Goal: Task Accomplishment & Management: Use online tool/utility

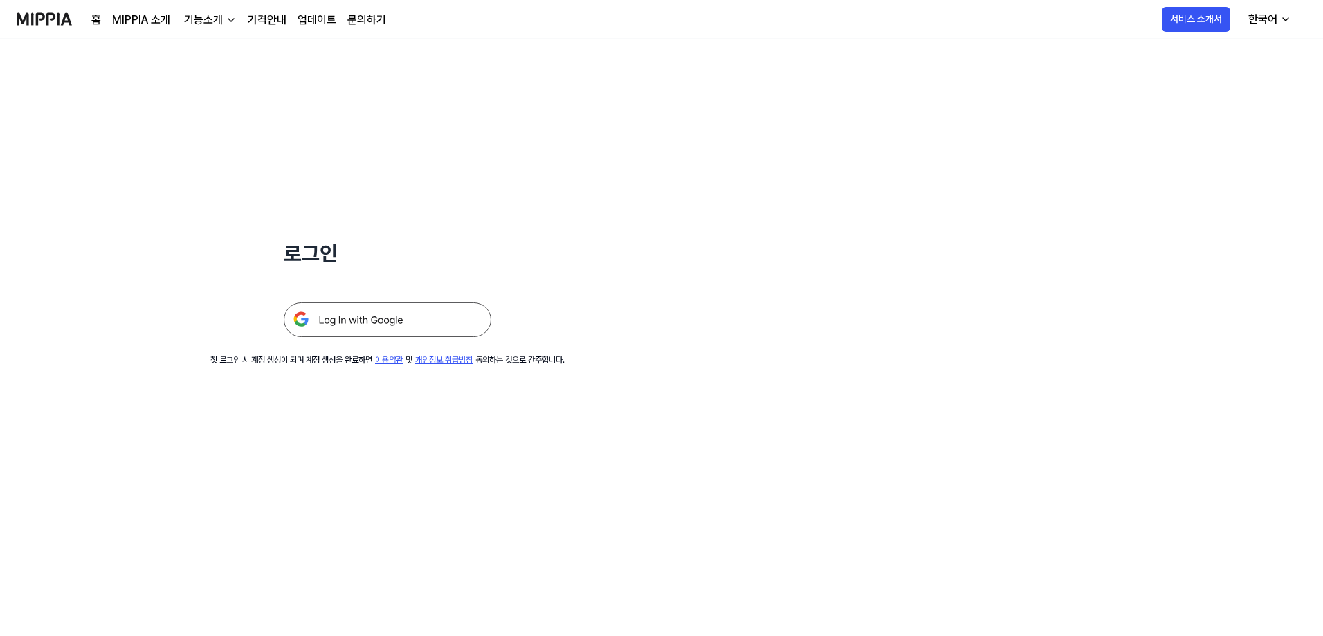
click at [437, 315] on img at bounding box center [388, 319] width 208 height 35
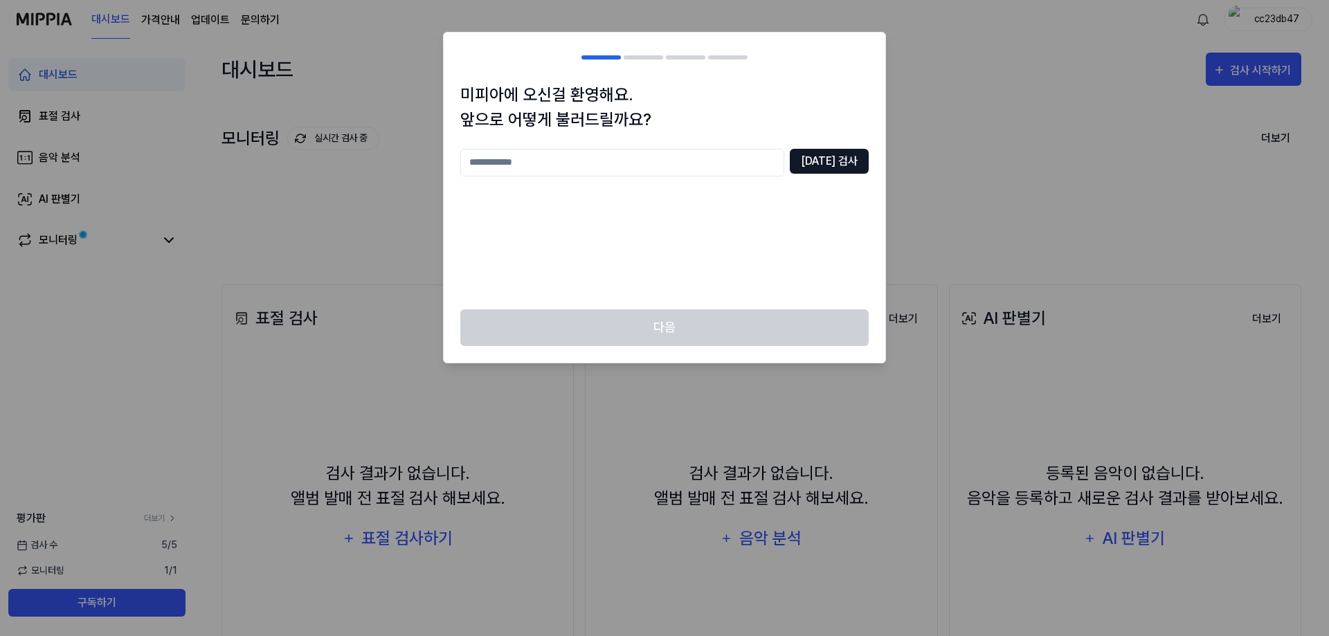
click at [834, 157] on button "[DATE] 검사" at bounding box center [829, 161] width 79 height 25
click at [705, 163] on input "text" at bounding box center [622, 163] width 324 height 28
type input "***"
click at [833, 165] on button "[DATE] 검사" at bounding box center [829, 161] width 79 height 25
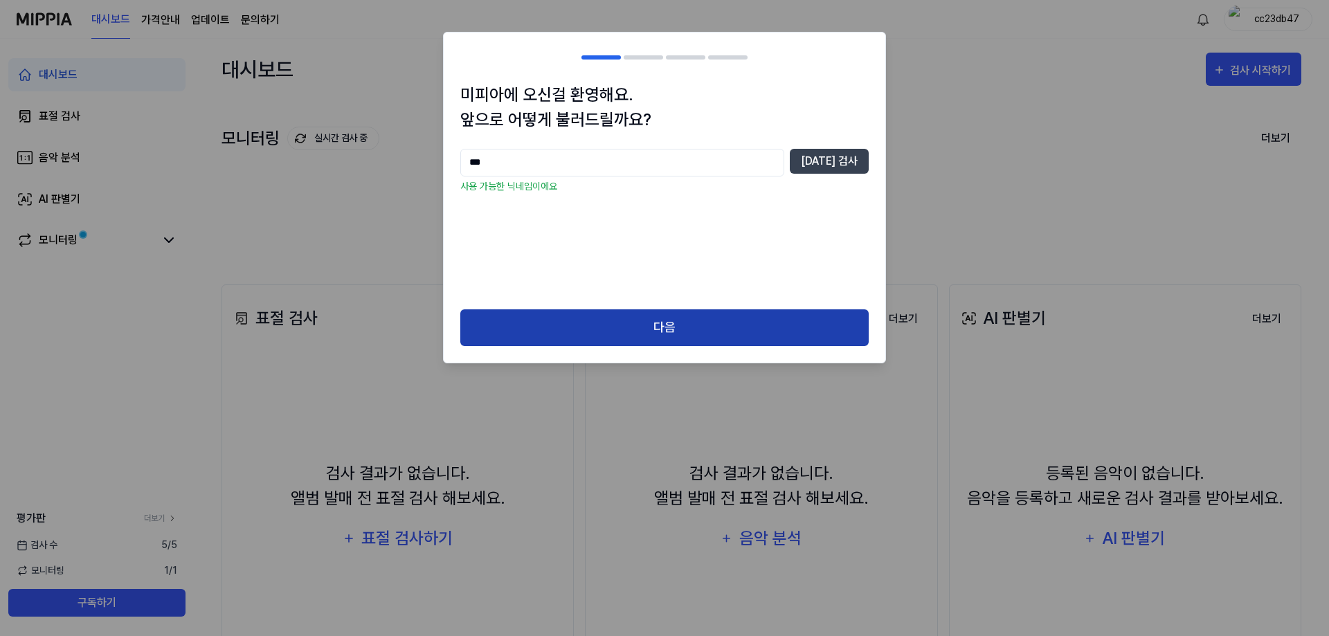
click at [689, 318] on button "다음" at bounding box center [664, 327] width 408 height 37
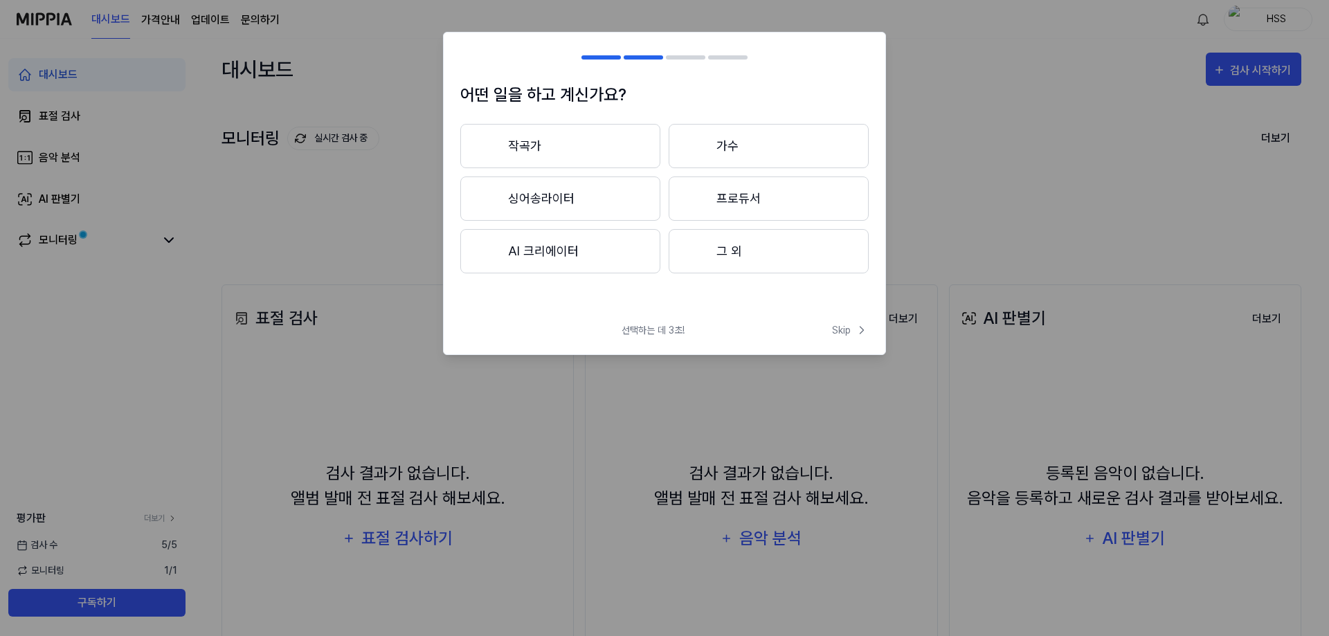
click at [718, 250] on button "그 외" at bounding box center [769, 251] width 200 height 44
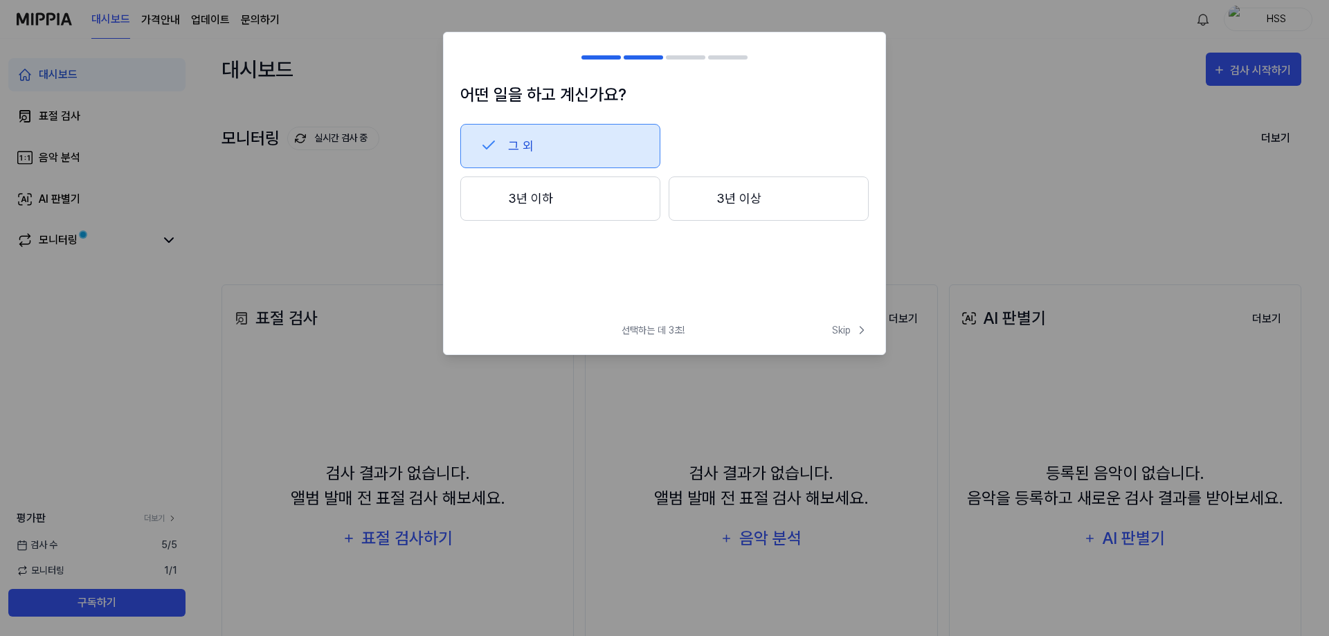
click at [607, 200] on button "3년 이하" at bounding box center [560, 198] width 200 height 44
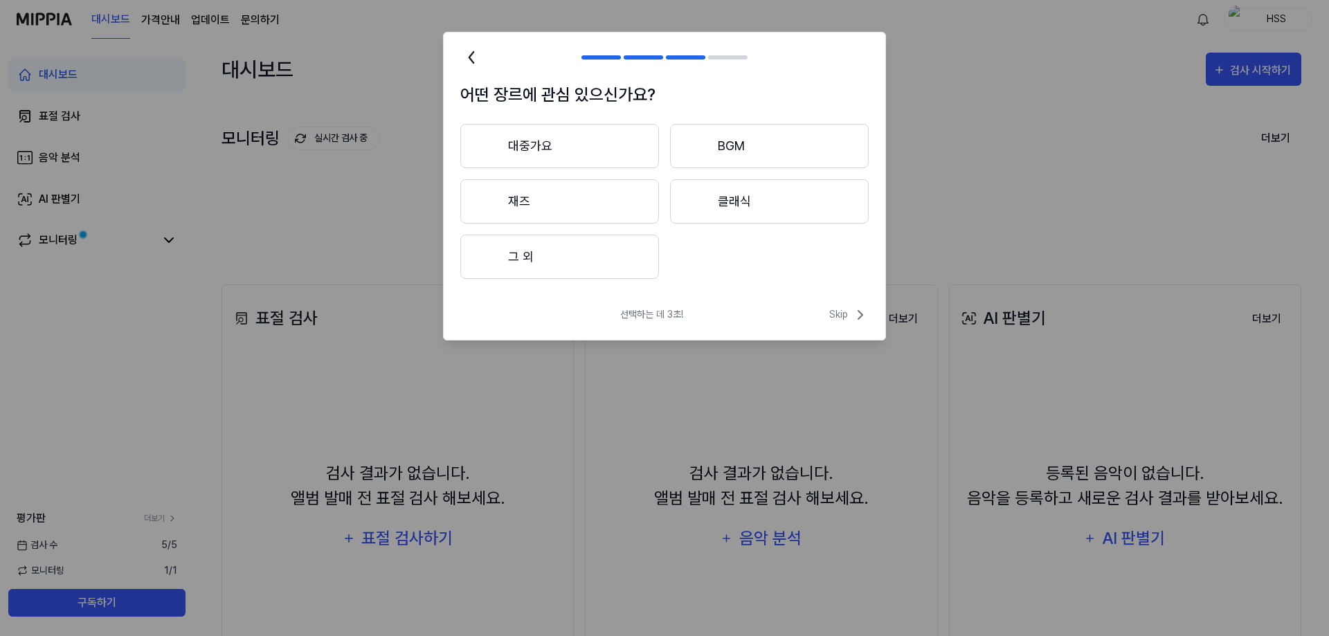
click at [630, 149] on button "대중가요" at bounding box center [559, 146] width 199 height 44
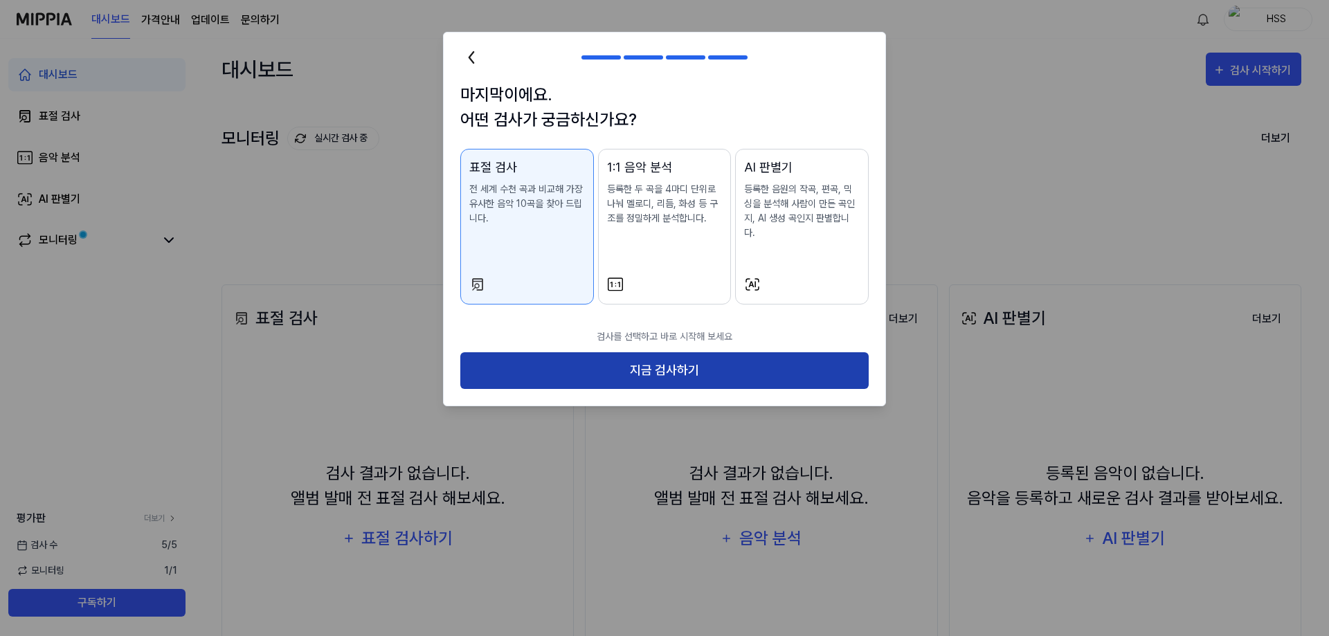
click at [666, 353] on button "지금 검사하기" at bounding box center [664, 370] width 408 height 37
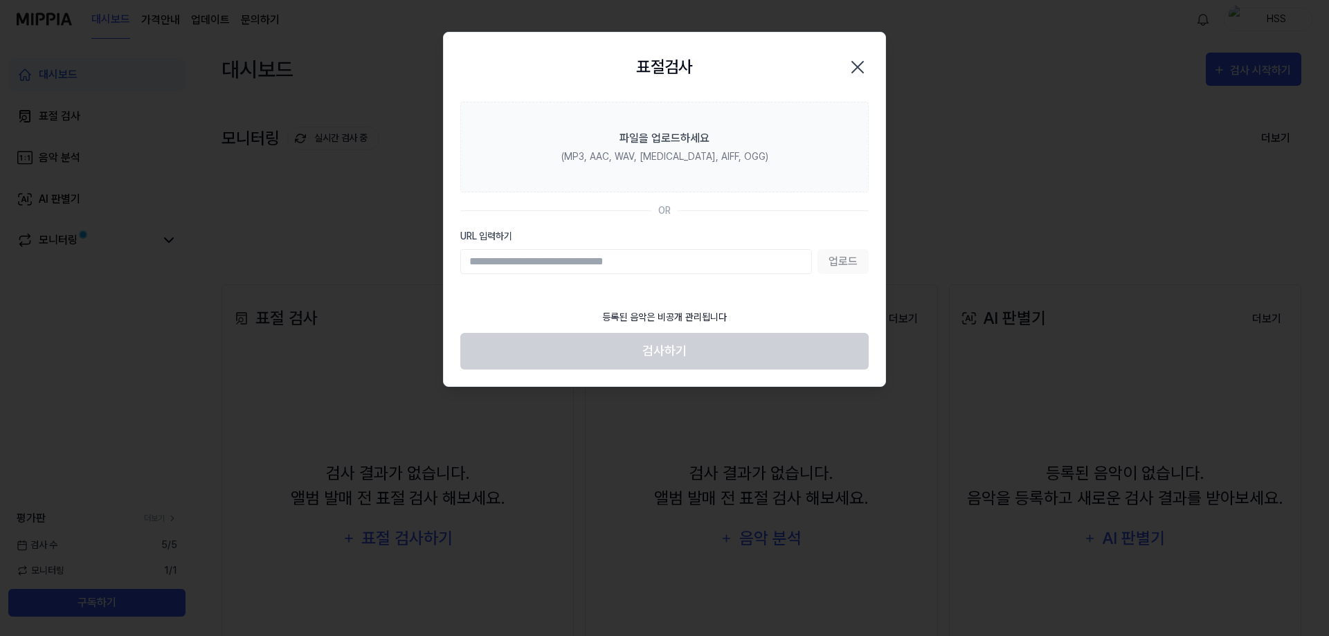
click at [679, 264] on input "URL 입력하기" at bounding box center [636, 261] width 352 height 25
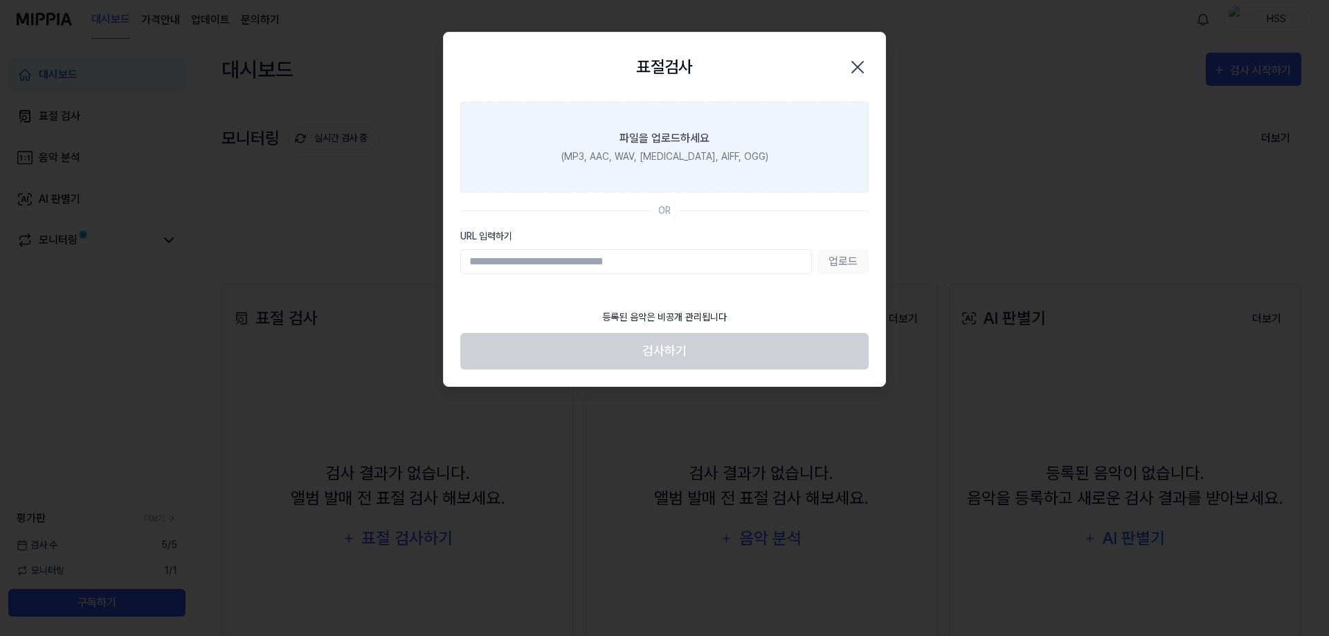
click at [700, 126] on label "파일을 업로드하세요 (MP3, AAC, WAV, FLAC, AIFF, OGG)" at bounding box center [664, 147] width 408 height 91
click at [0, 0] on input "파일을 업로드하세요 (MP3, AAC, WAV, FLAC, AIFF, OGG)" at bounding box center [0, 0] width 0 height 0
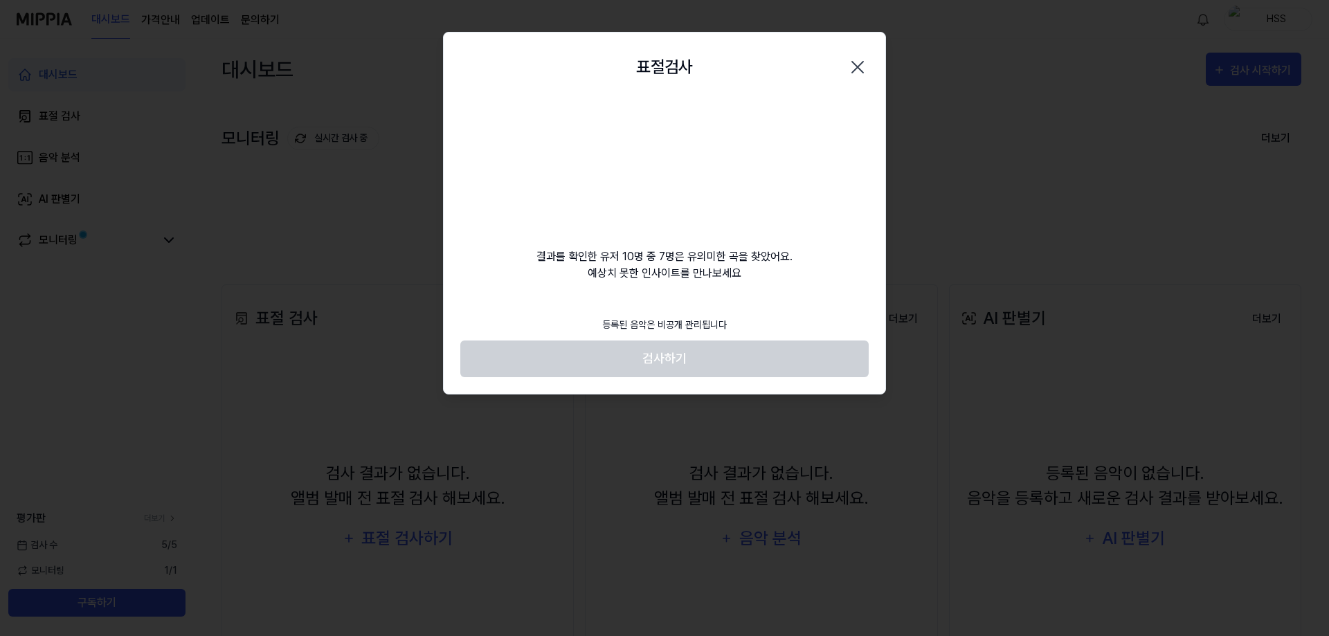
click at [655, 151] on video at bounding box center [664, 168] width 133 height 133
drag, startPoint x: 675, startPoint y: 262, endPoint x: 761, endPoint y: 279, distance: 86.7
click at [761, 279] on div "결과를 확인한 유저 10명 중 7명은 유의미한 곡을 찾았어요. 예상치 못한 인사이트를 만나보세요" at bounding box center [665, 192] width 442 height 180
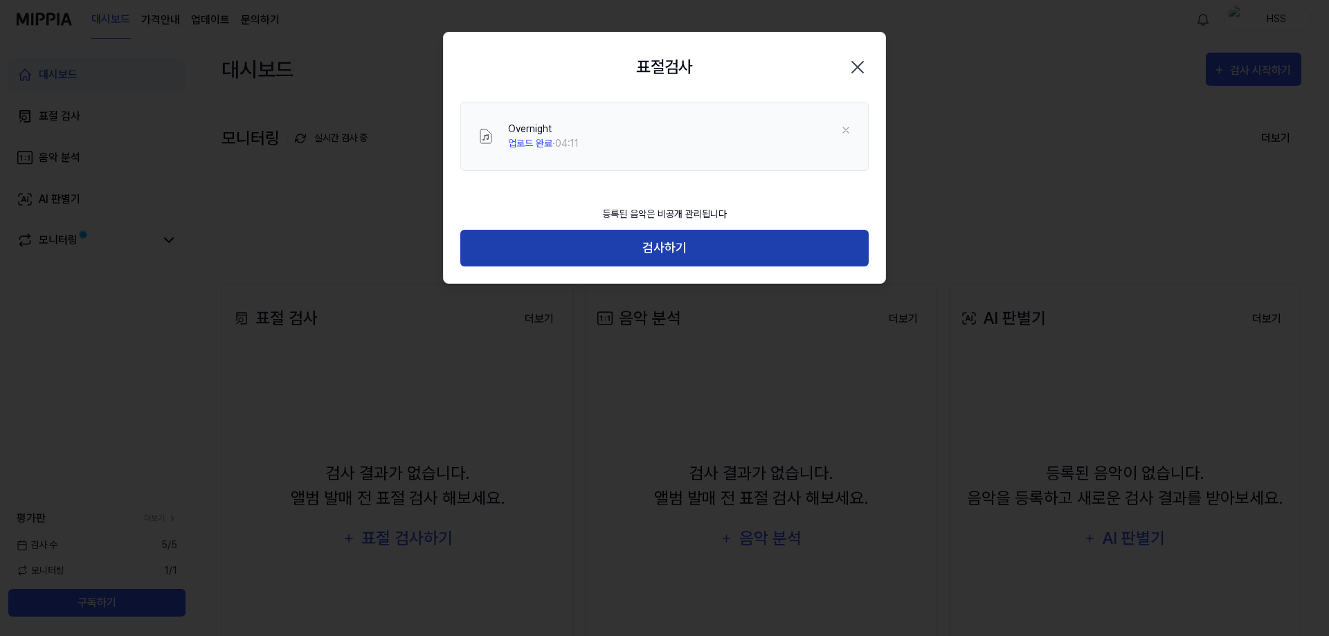
click at [742, 251] on button "검사하기" at bounding box center [664, 248] width 408 height 37
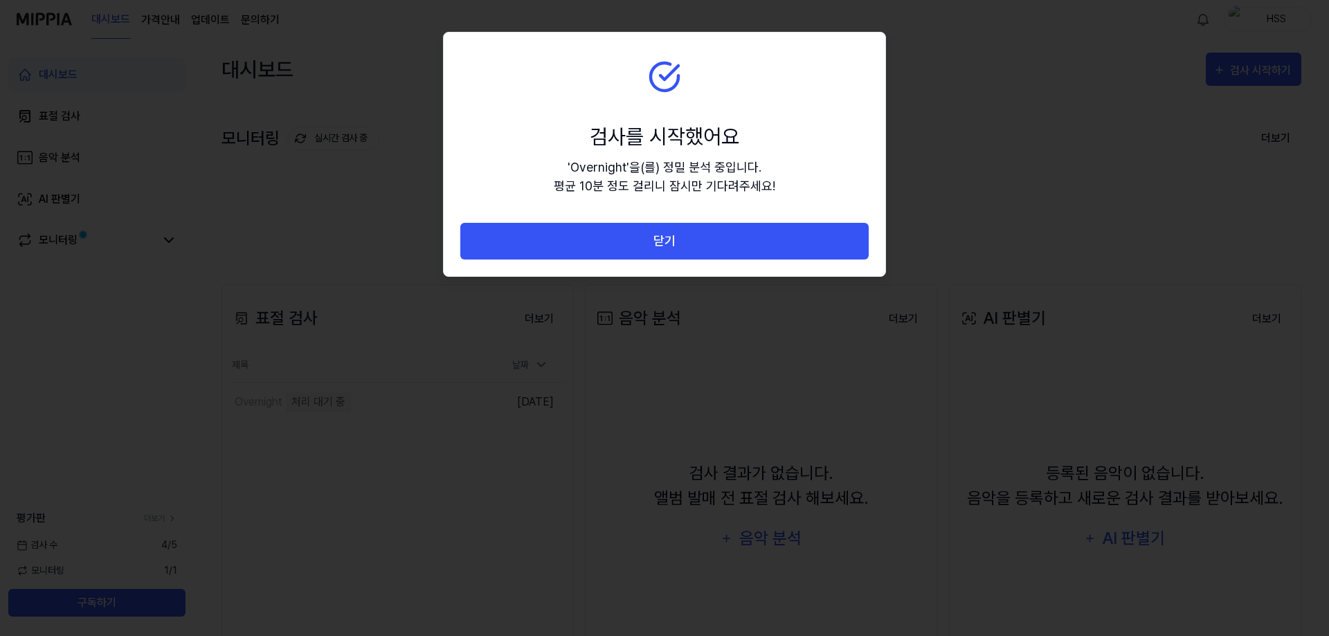
click at [742, 251] on button "닫기" at bounding box center [664, 241] width 408 height 37
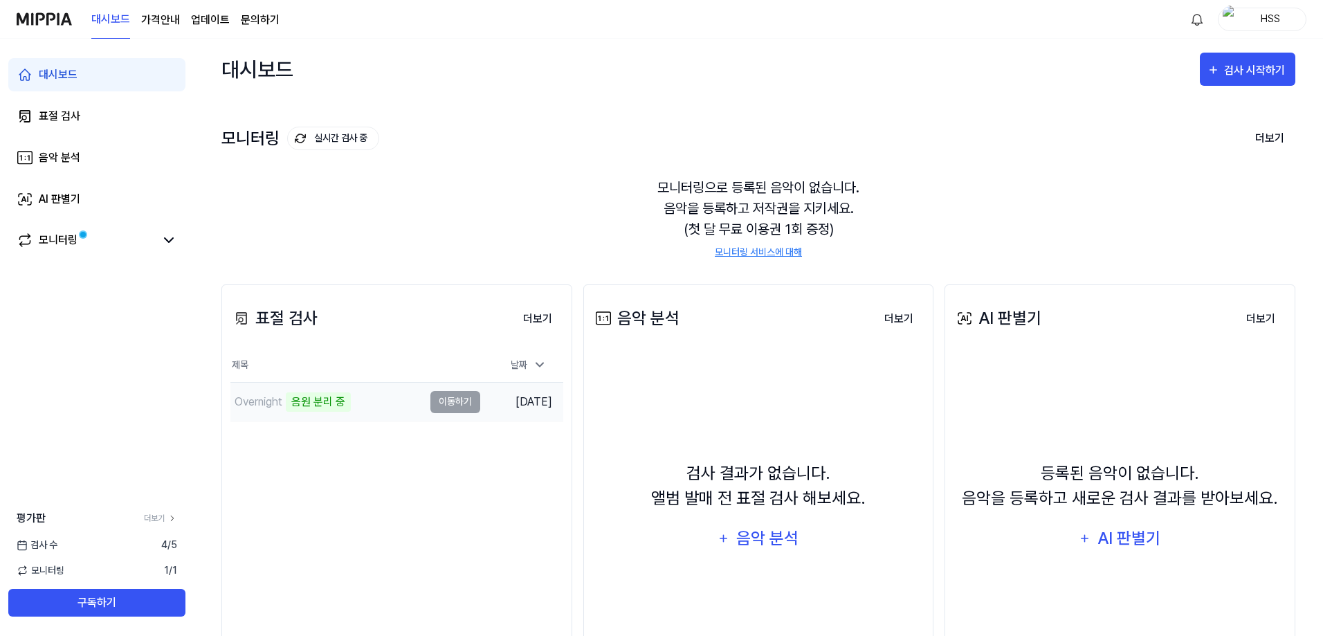
scroll to position [53, 0]
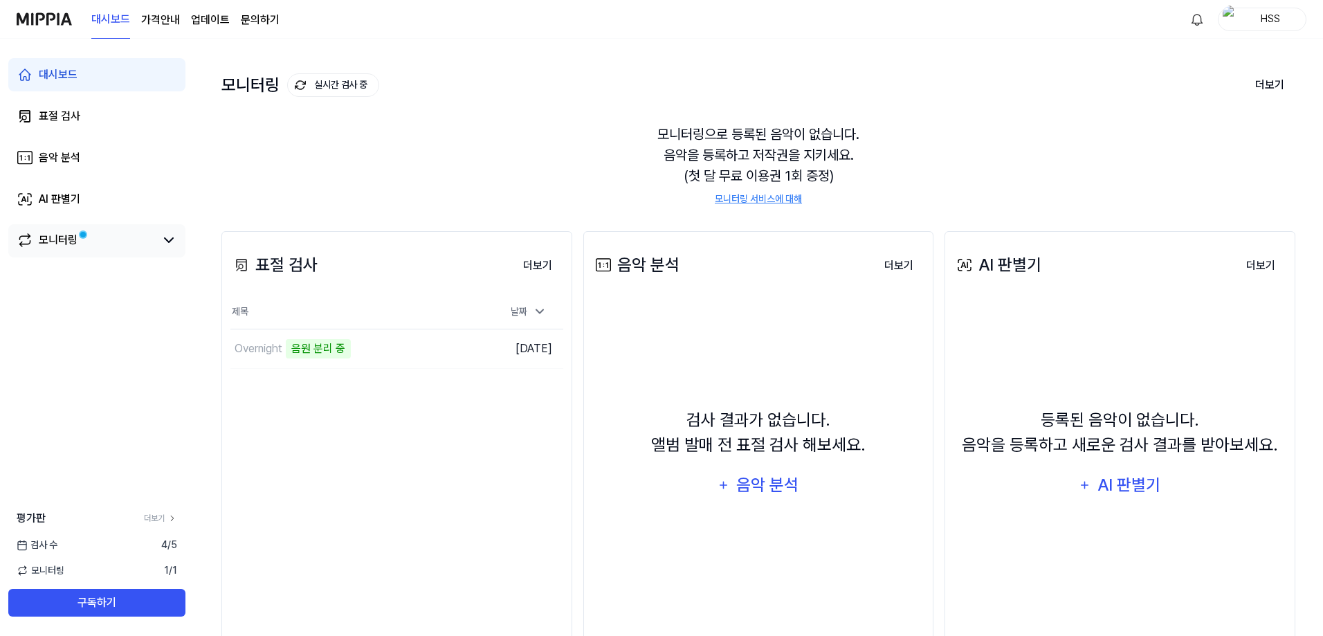
click at [120, 244] on link "모니터링" at bounding box center [86, 240] width 138 height 17
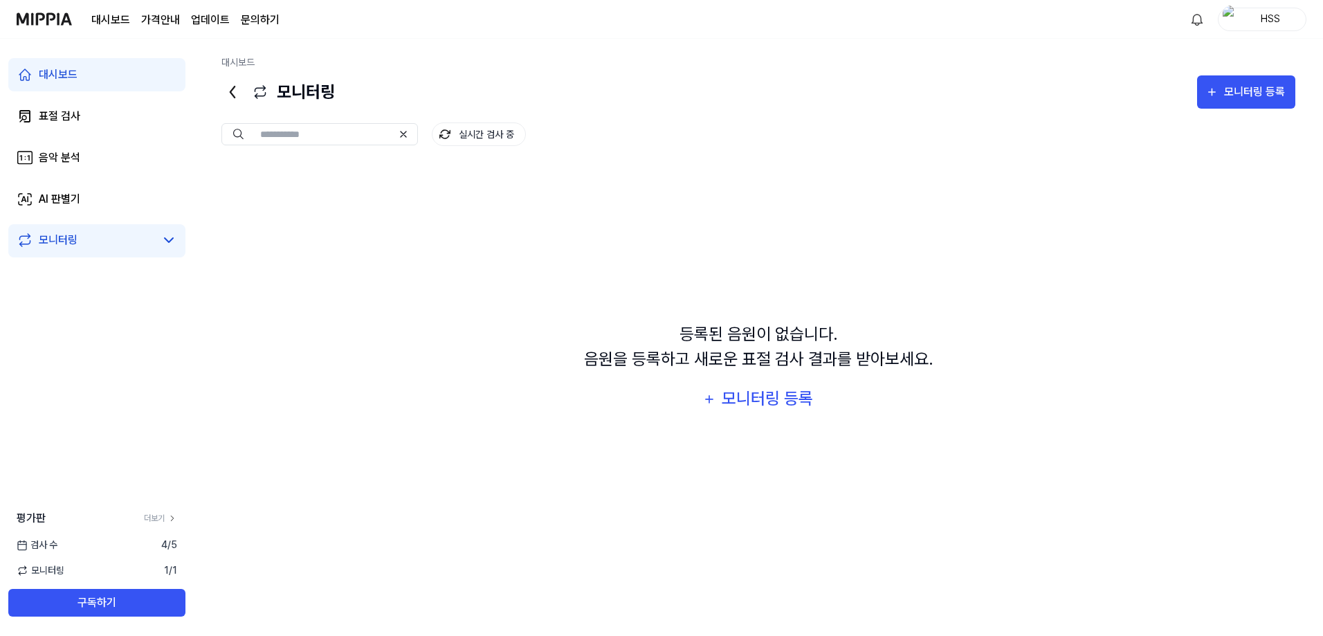
scroll to position [0, 0]
click at [129, 113] on link "표절 검사" at bounding box center [96, 116] width 177 height 33
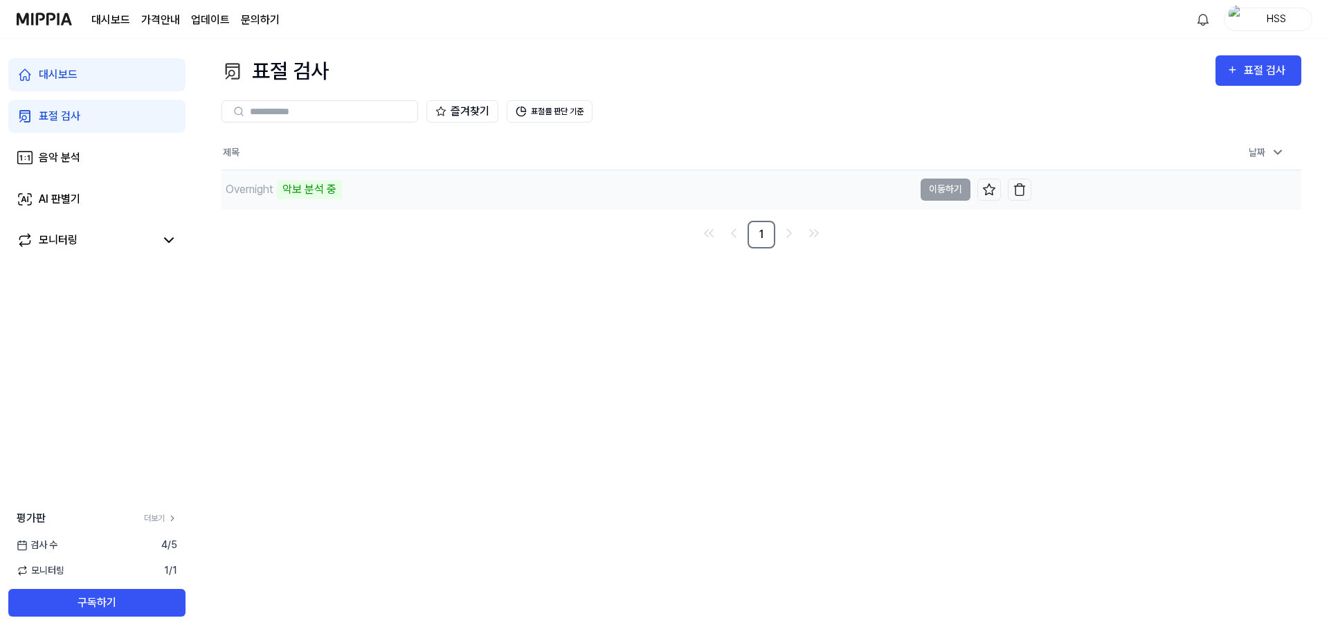
click at [794, 208] on div "Overnight 악보 분석 중" at bounding box center [567, 189] width 692 height 39
click at [770, 192] on div "Overnight 악보 분석 중" at bounding box center [567, 189] width 692 height 39
click at [945, 191] on td "Overnight 악보 분석 중 이동하기" at bounding box center [626, 189] width 810 height 39
click at [295, 199] on div "Overnight 악보 분석 중" at bounding box center [567, 189] width 692 height 39
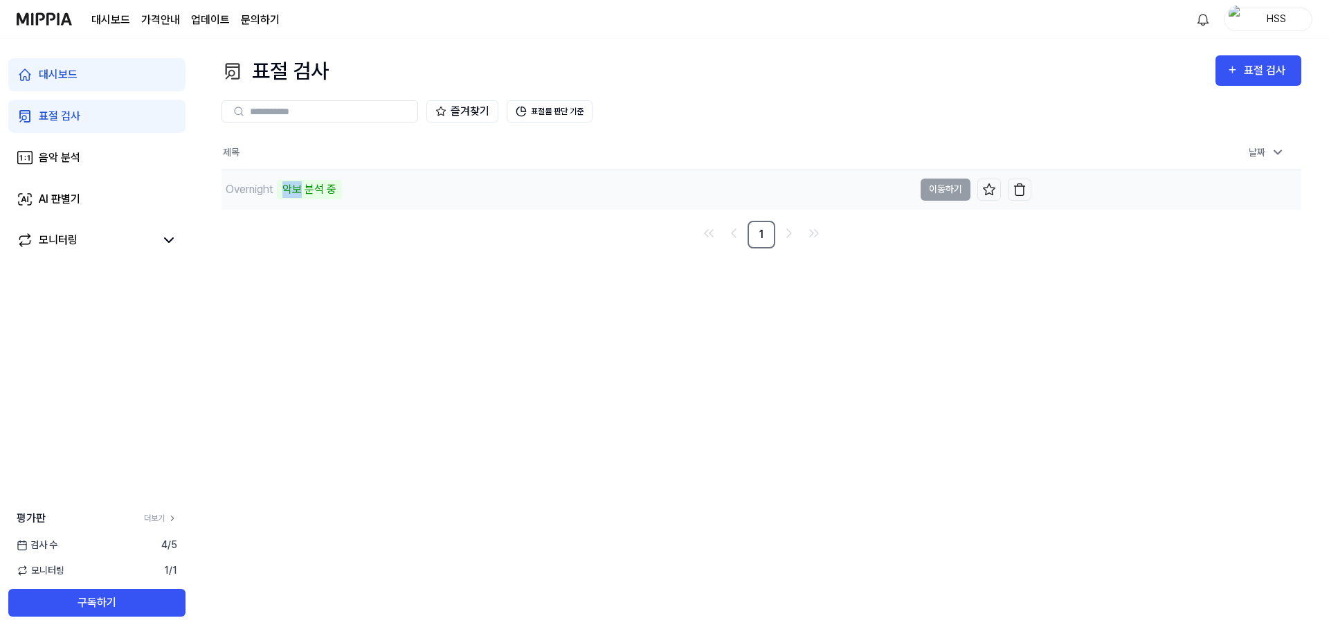
click at [295, 199] on div "Overnight 악보 분석 중" at bounding box center [567, 189] width 692 height 39
click at [233, 188] on div "Overnight" at bounding box center [250, 189] width 48 height 17
click at [107, 80] on link "대시보드" at bounding box center [96, 74] width 177 height 33
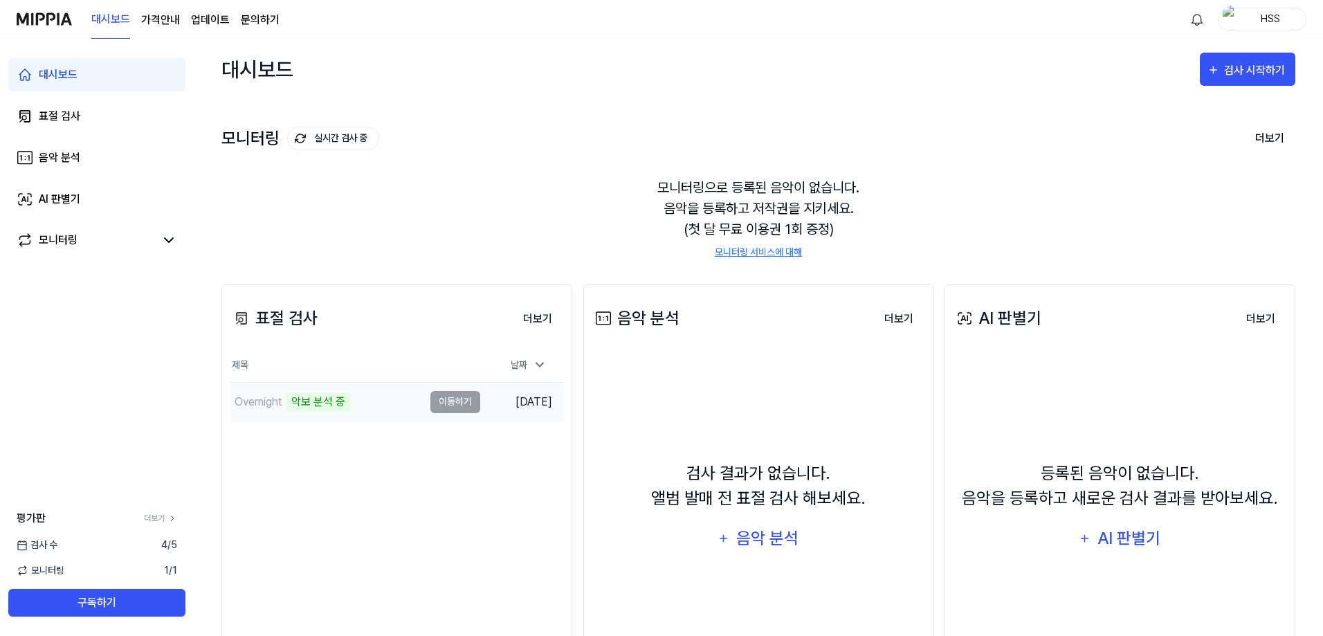
click at [457, 400] on td "Overnight 악보 분석 중 이동하기" at bounding box center [355, 402] width 250 height 39
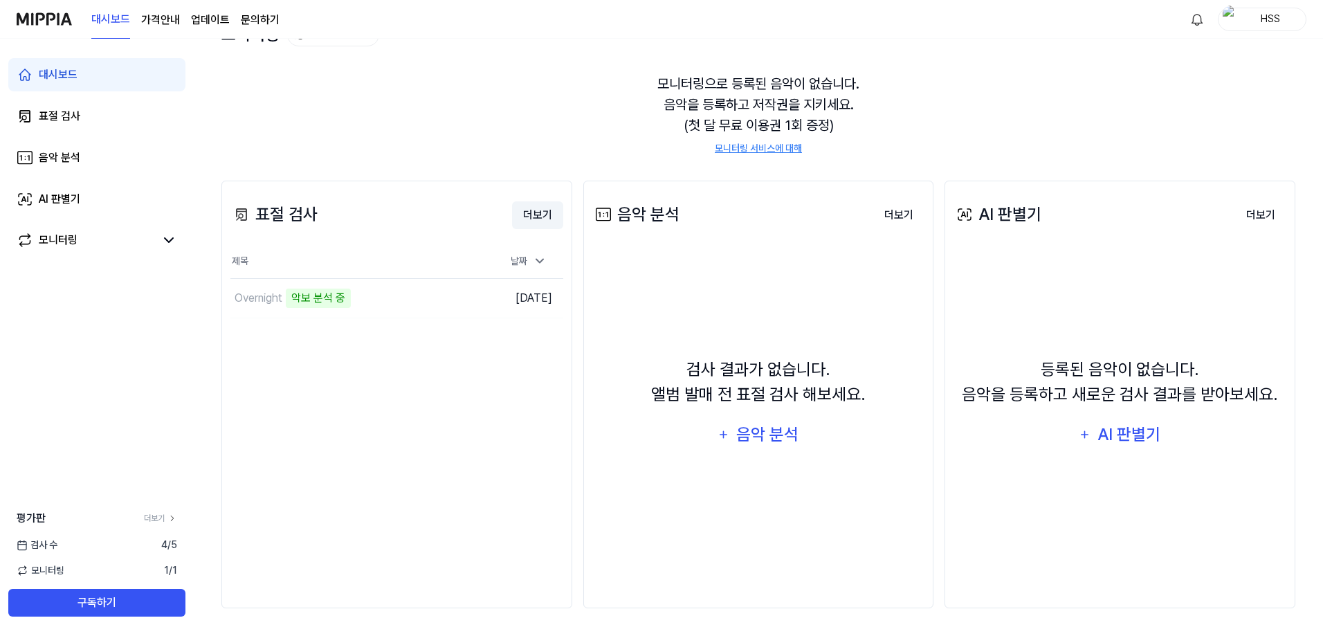
click at [541, 212] on button "더보기" at bounding box center [537, 215] width 51 height 28
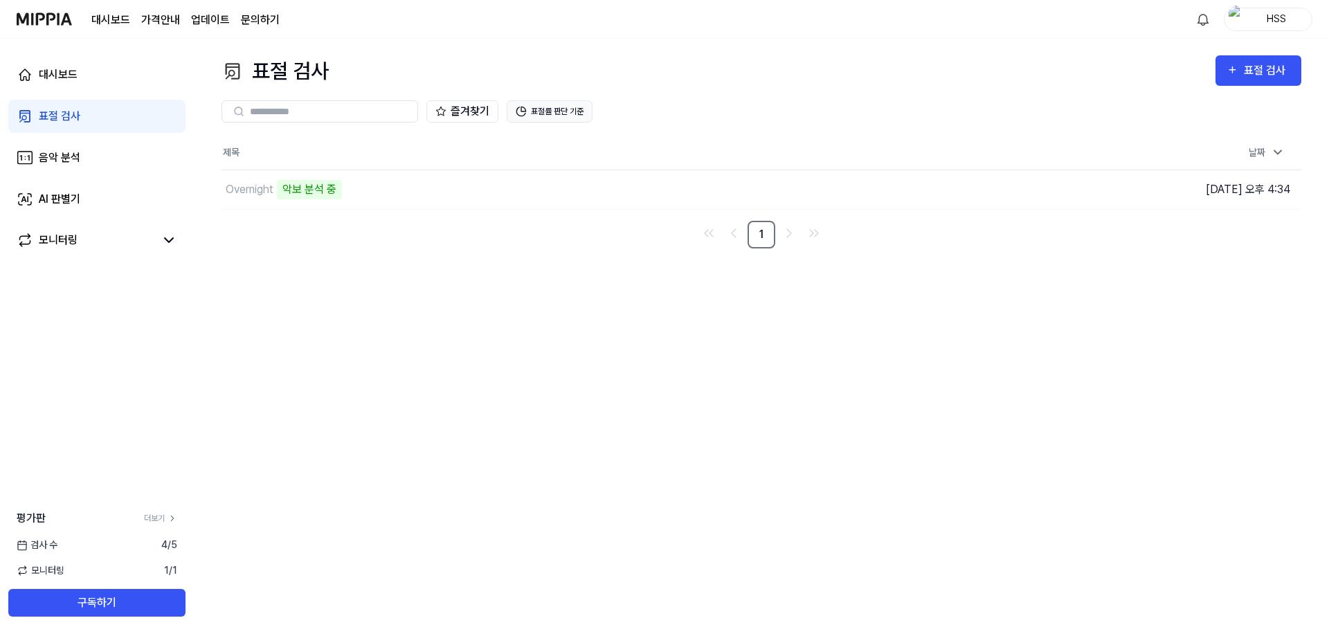
click at [539, 111] on button "표절률 판단 기준" at bounding box center [550, 111] width 86 height 22
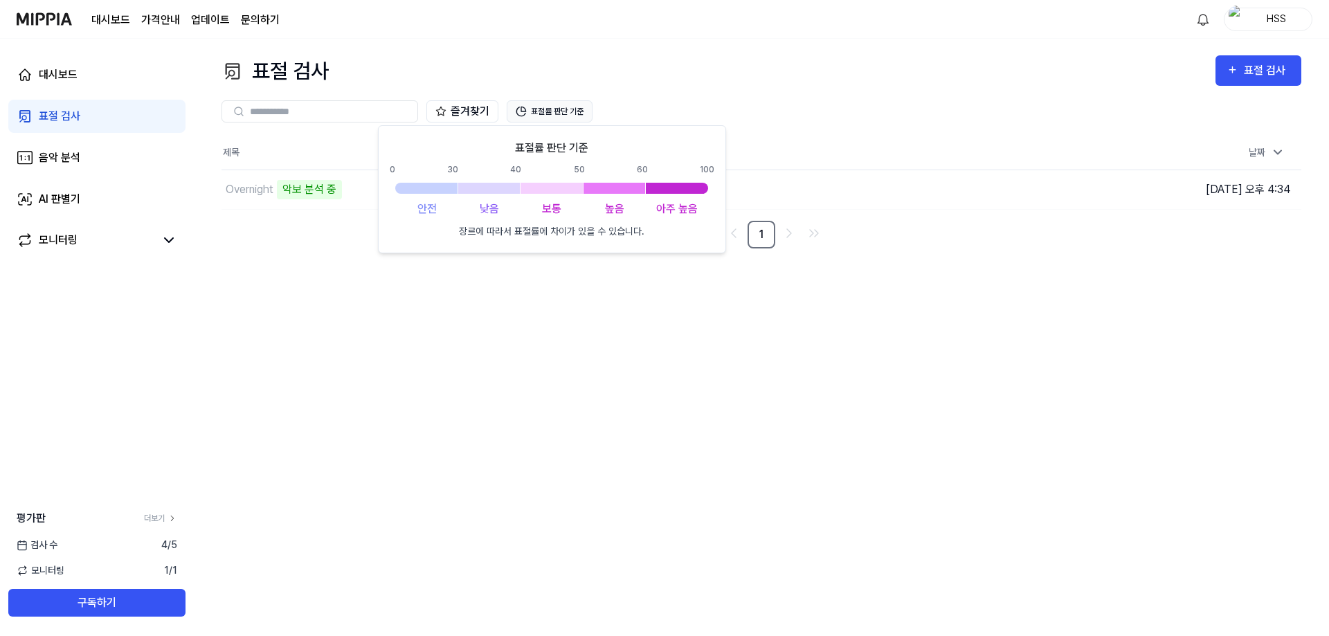
click at [539, 111] on button "표절률 판단 기준" at bounding box center [550, 111] width 86 height 22
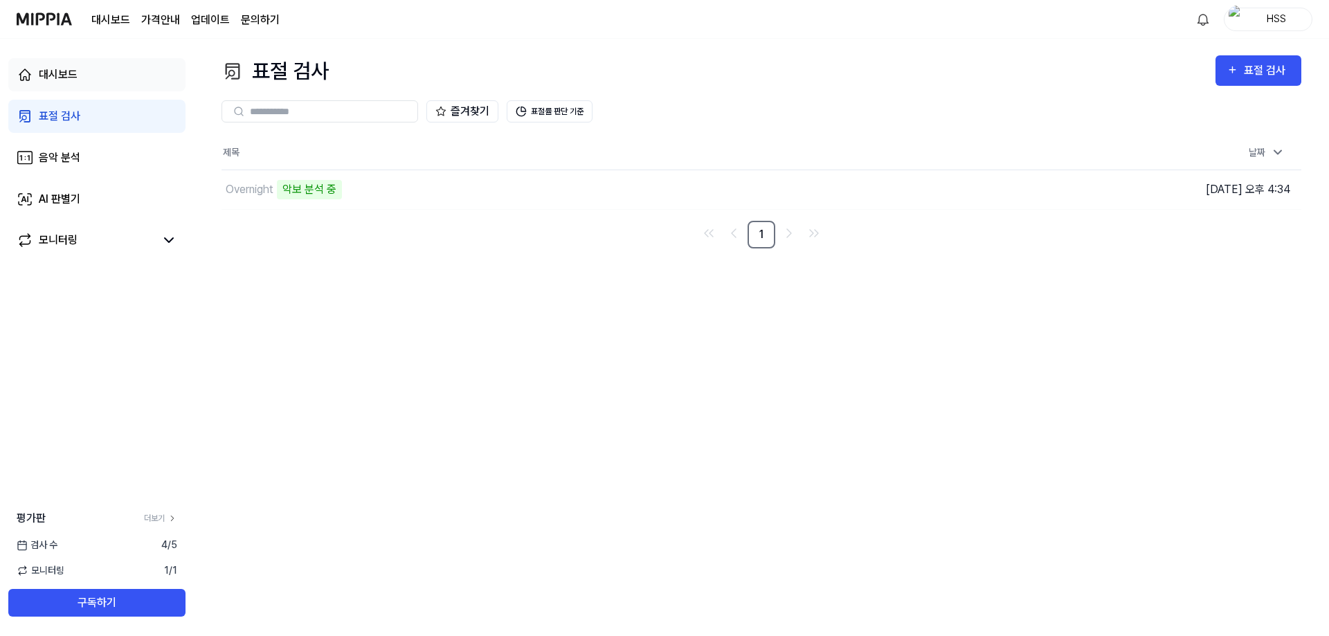
click at [91, 75] on link "대시보드" at bounding box center [96, 74] width 177 height 33
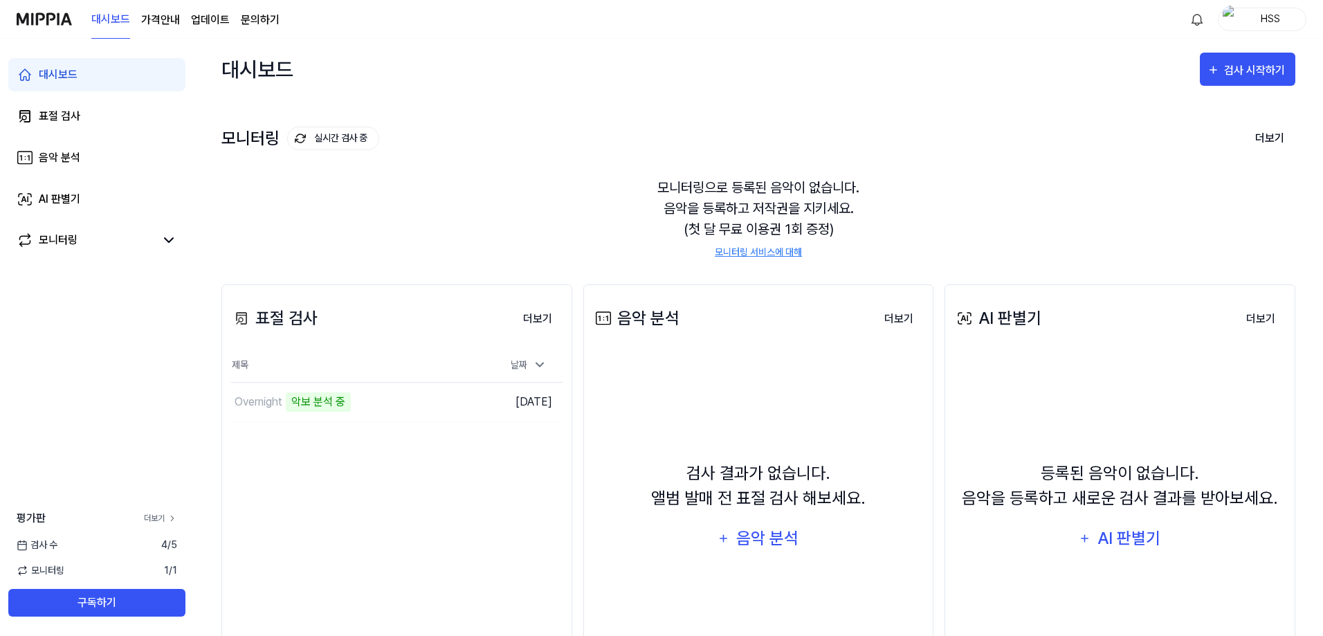
click at [174, 516] on icon at bounding box center [172, 518] width 10 height 10
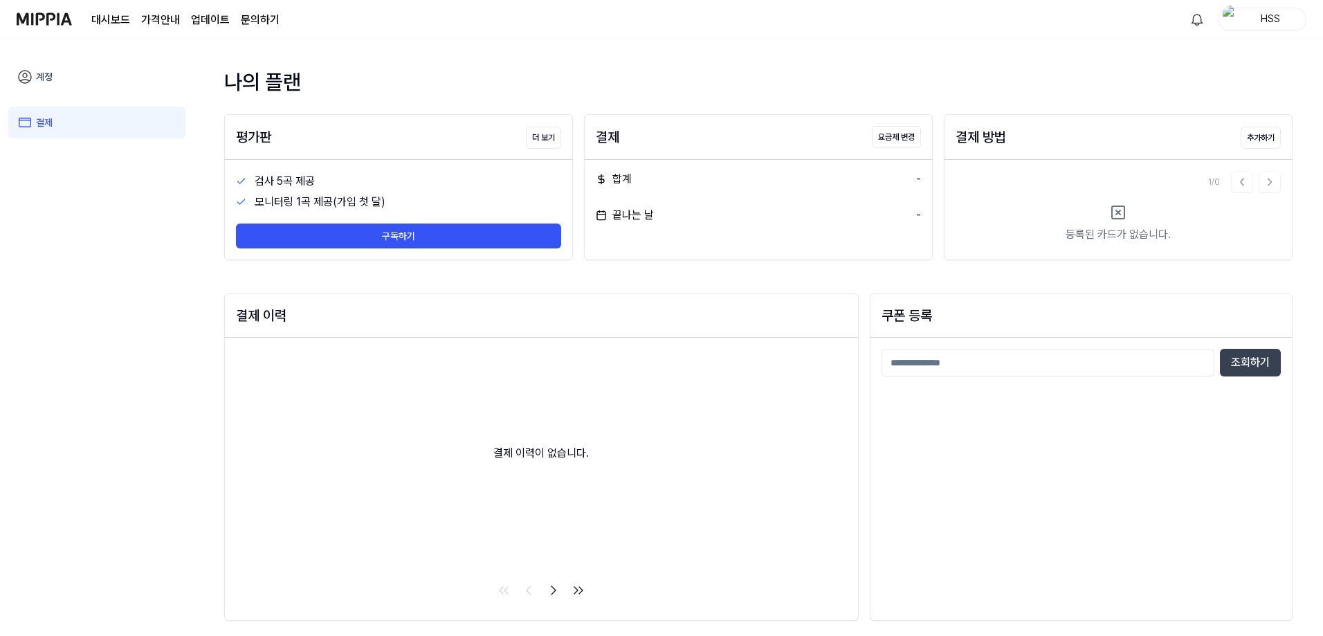
scroll to position [1, 0]
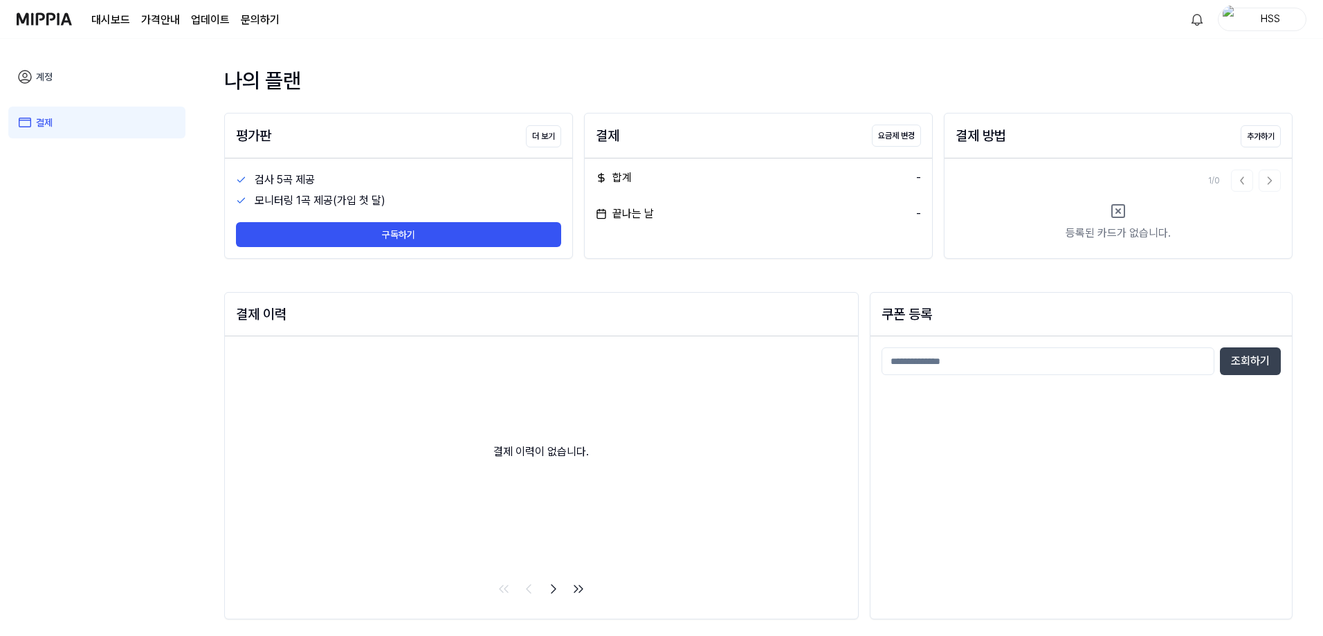
click at [85, 74] on link "계정" at bounding box center [96, 77] width 177 height 32
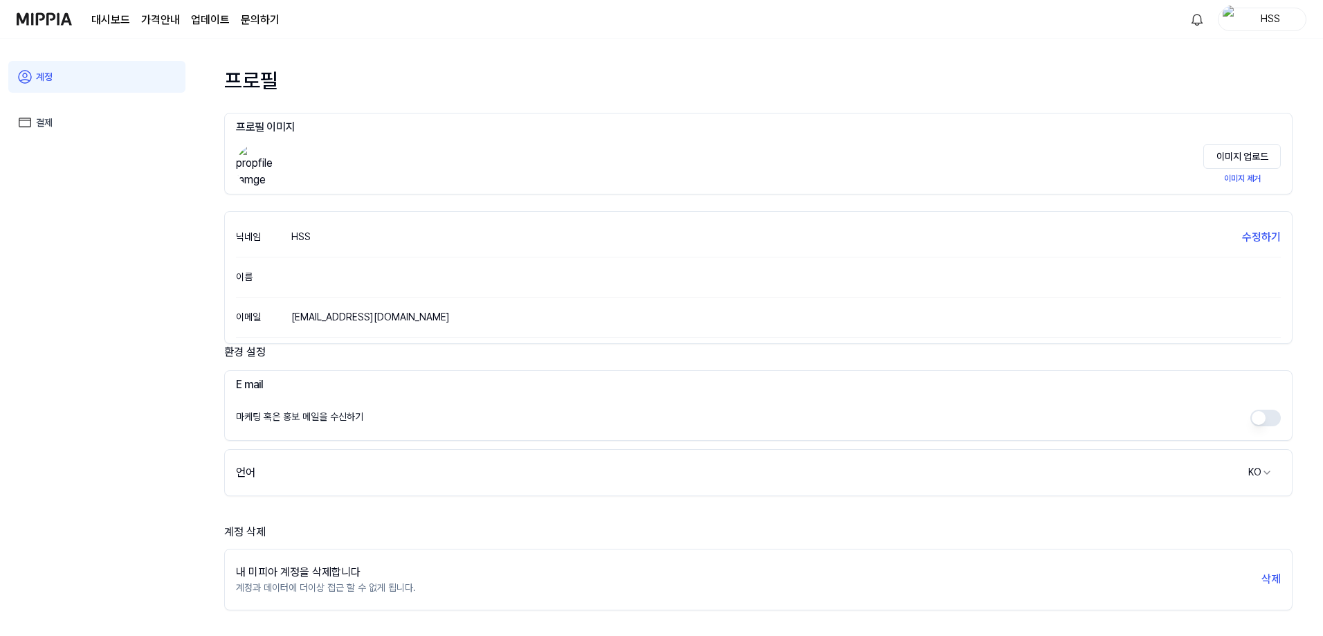
click at [116, 19] on link "대시보드" at bounding box center [110, 20] width 39 height 17
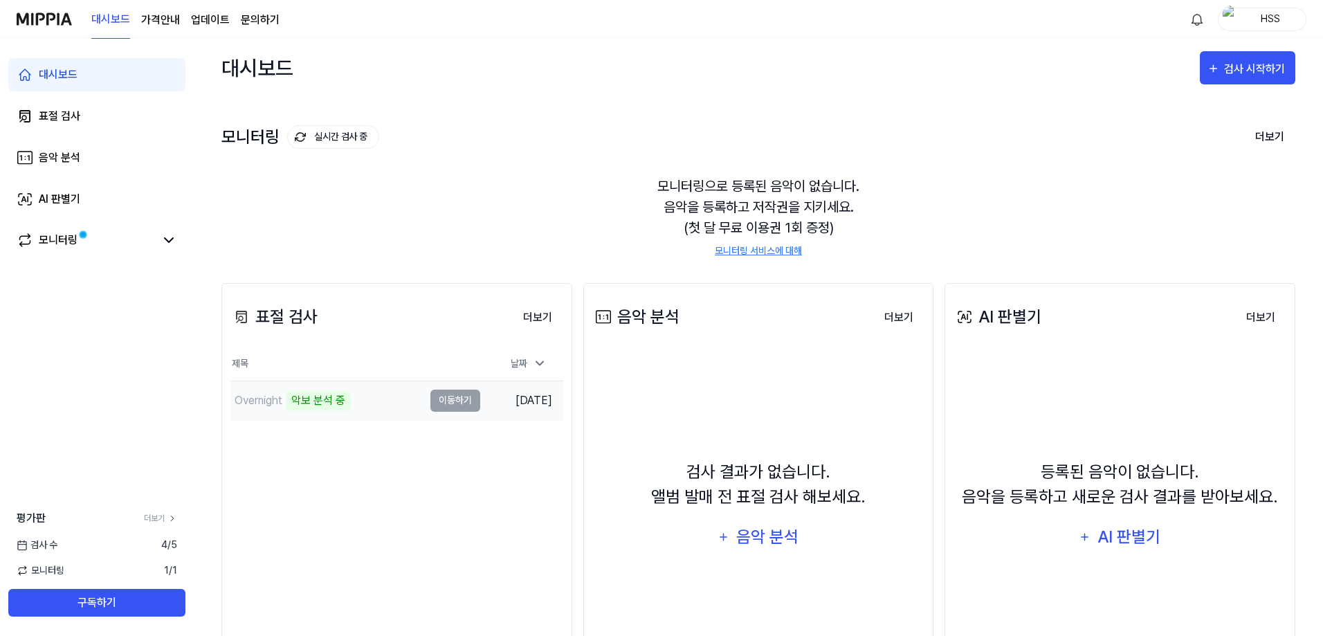
click at [445, 402] on td "Overnight 악보 분석 중 이동하기" at bounding box center [355, 400] width 250 height 39
click at [536, 318] on button "더보기" at bounding box center [537, 318] width 51 height 28
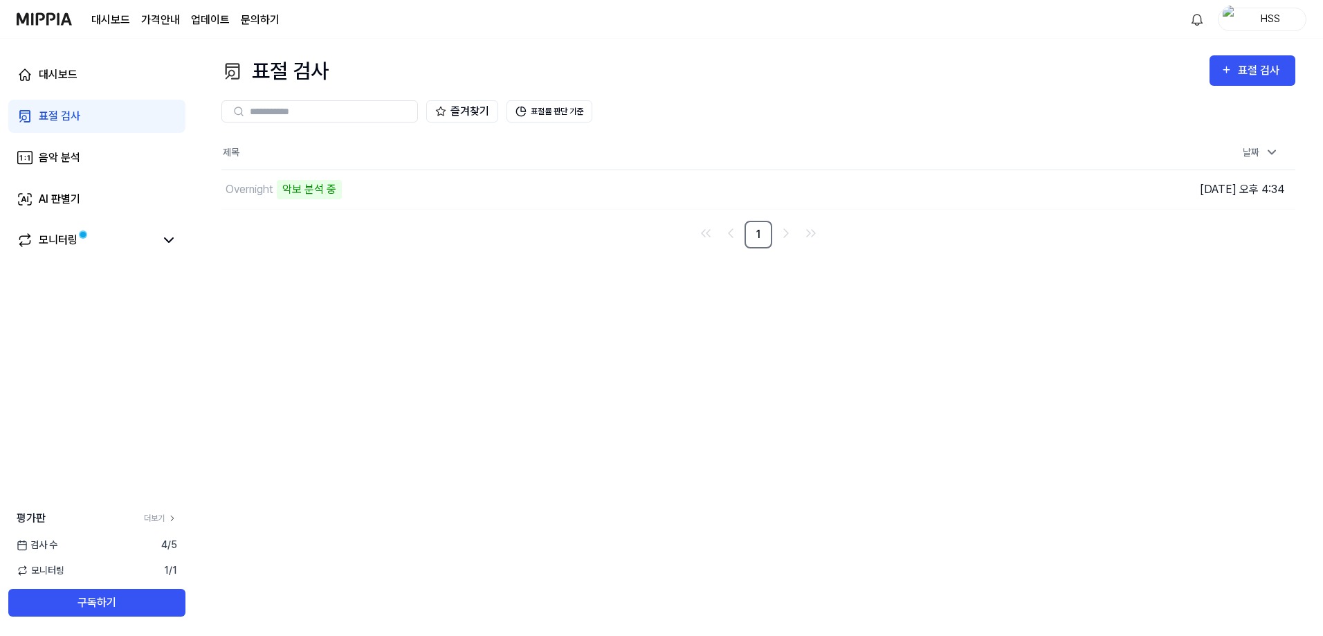
scroll to position [0, 0]
drag, startPoint x: 536, startPoint y: 318, endPoint x: 642, endPoint y: 147, distance: 200.5
click at [642, 147] on div "표절 검사 표절 검사 표절 검사 음악 분석 AI 판별기 즐겨찾기 표절률 판단 기준 제목 날짜 Overnight 악보 분석 중 이동하기 2025…" at bounding box center [761, 337] width 1135 height 597
click at [587, 271] on div "표절 검사 표절 검사 표절 검사 음악 분석 AI 판별기 즐겨찾기 표절률 판단 기준 제목 날짜 Overnight 악보 분석 중 이동하기 2025…" at bounding box center [761, 337] width 1135 height 597
click at [939, 181] on button "이동하기" at bounding box center [945, 190] width 50 height 22
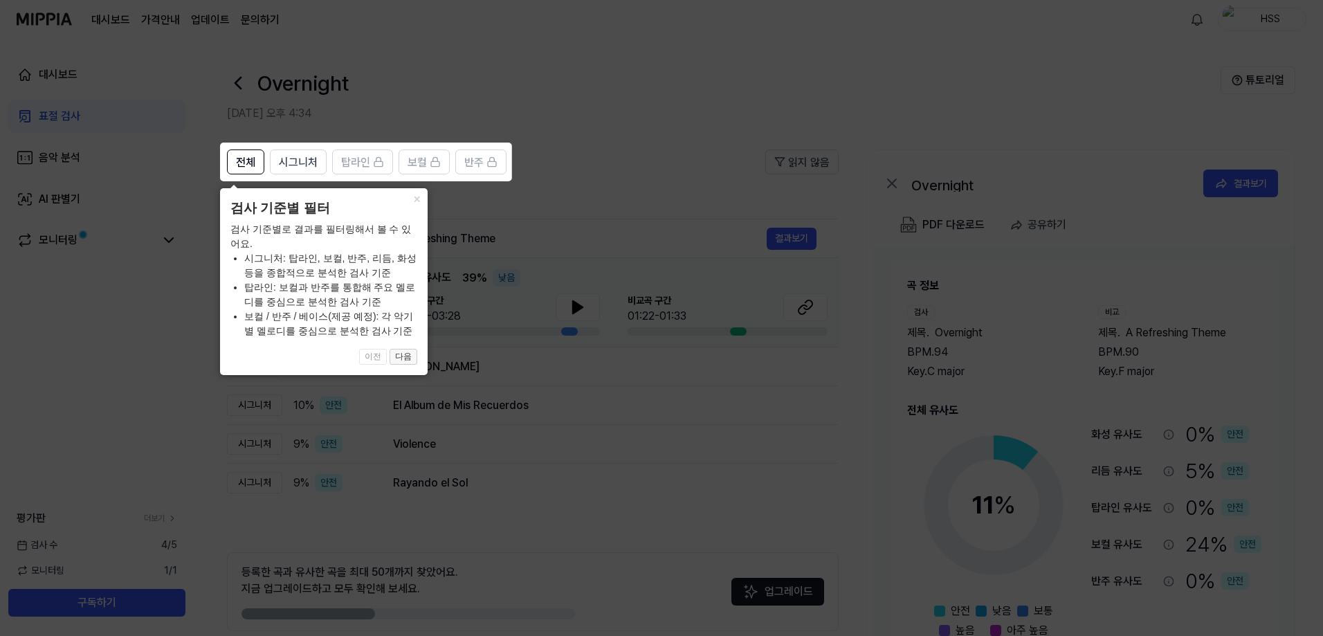
click at [412, 352] on button "다음" at bounding box center [404, 357] width 28 height 17
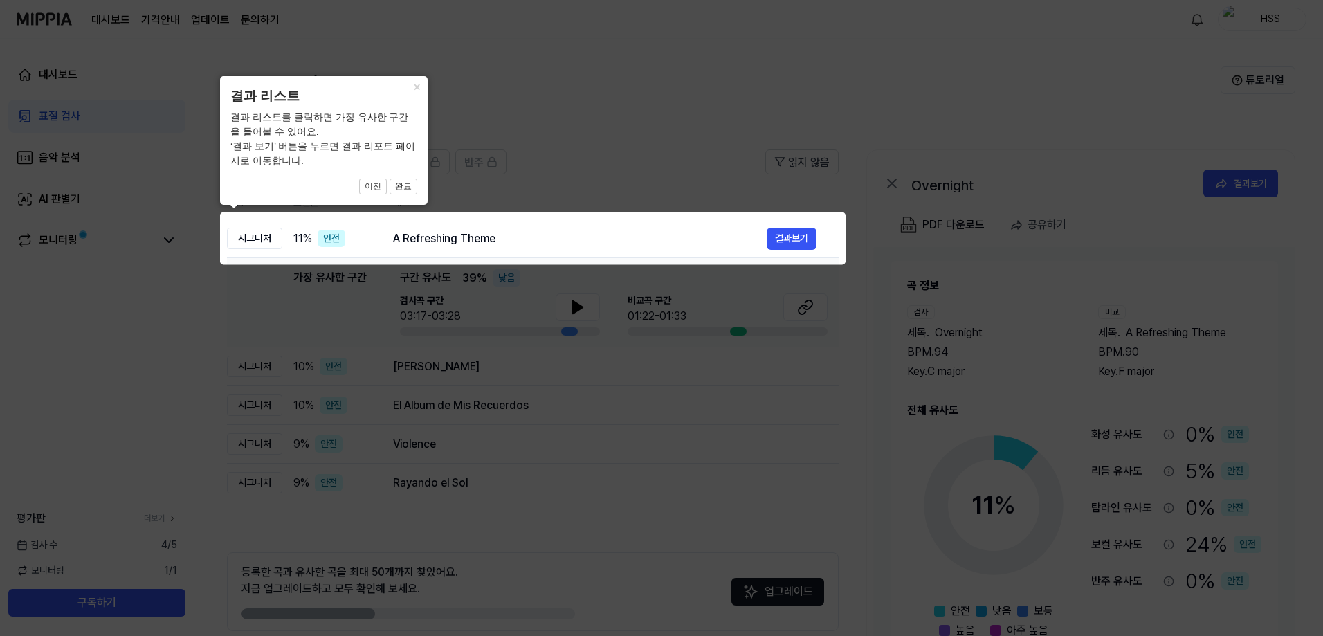
click at [585, 114] on icon at bounding box center [664, 318] width 1329 height 636
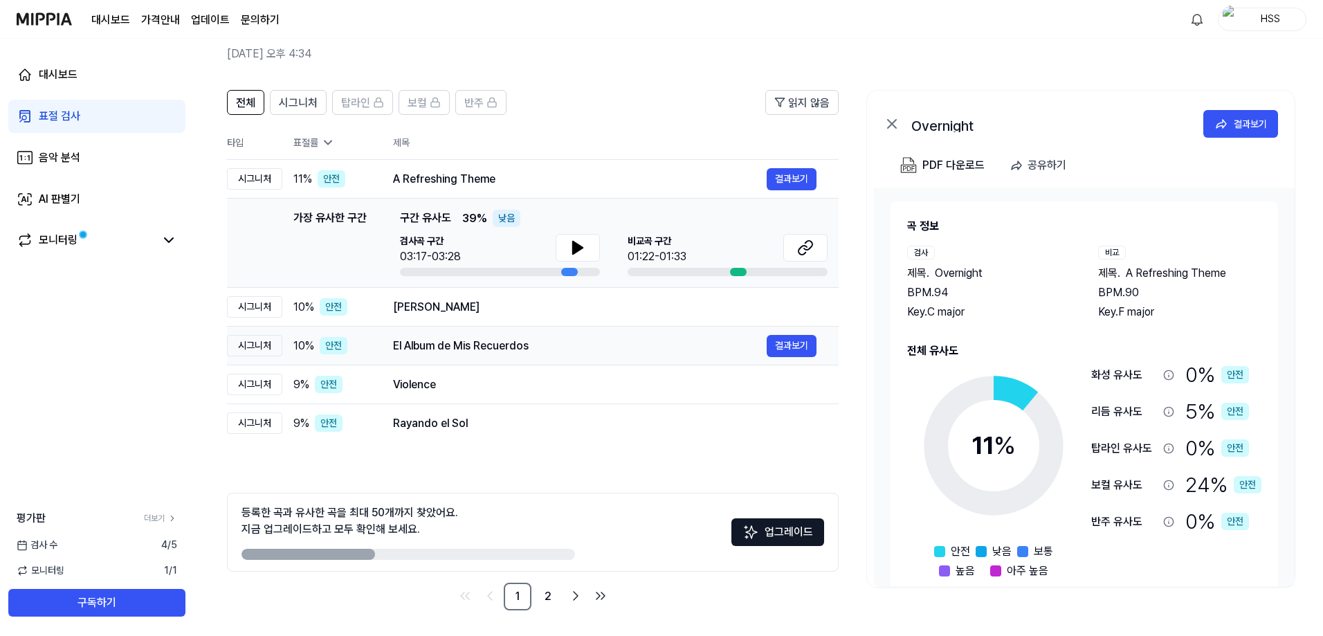
scroll to position [62, 0]
